Goal: Information Seeking & Learning: Learn about a topic

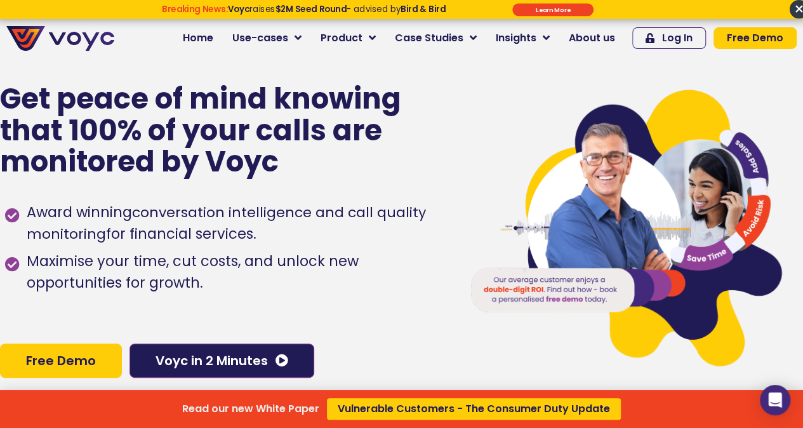
click at [610, 37] on div "Read our new White Paper Vulnerable Customers - The Consumer Duty Update" at bounding box center [401, 214] width 803 height 428
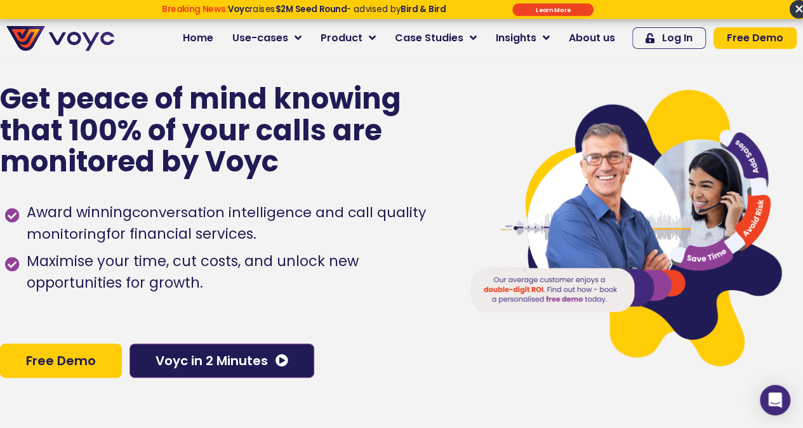
click at [608, 39] on span "About us" at bounding box center [592, 37] width 46 height 15
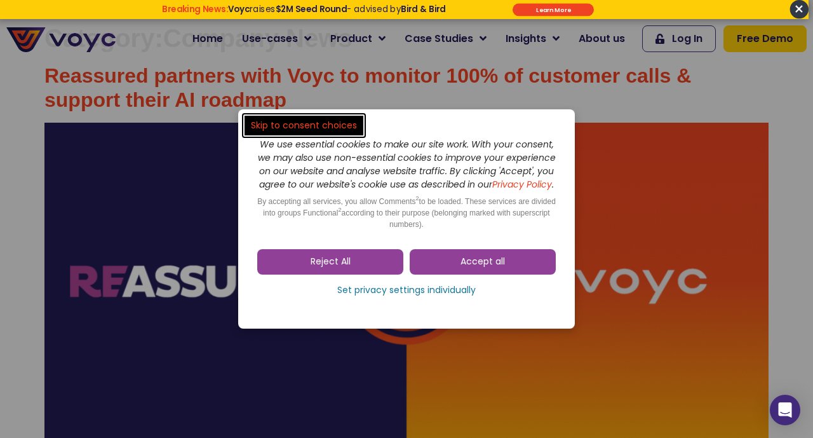
click at [487, 268] on span "Accept all" at bounding box center [482, 261] width 44 height 13
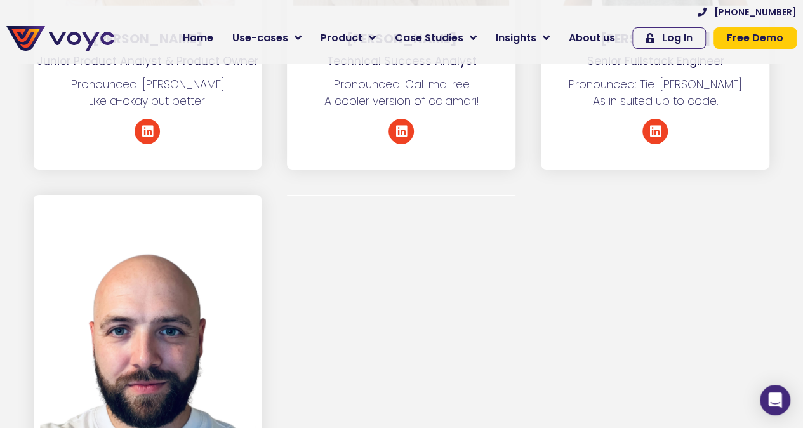
scroll to position [6987, 0]
